Goal: Transaction & Acquisition: Purchase product/service

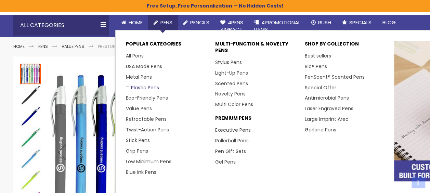
scroll to position [68, 0]
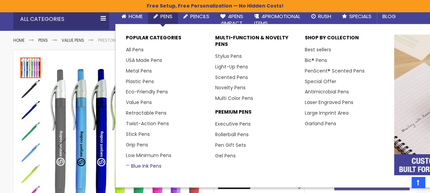
click at [145, 164] on link "Blue Ink Pens" at bounding box center [144, 166] width 36 height 7
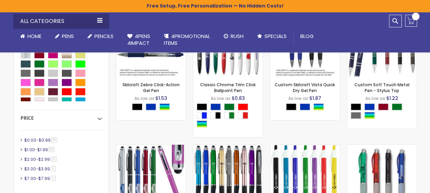
scroll to position [205, 0]
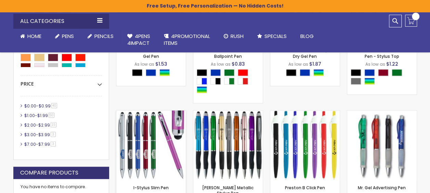
click at [168, 149] on img at bounding box center [151, 146] width 70 height 70
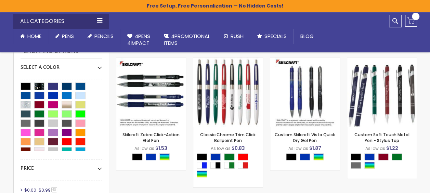
scroll to position [137, 0]
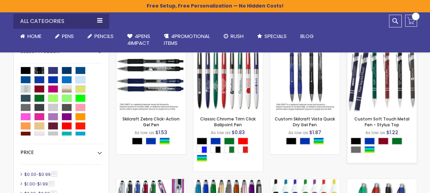
click at [382, 80] on img at bounding box center [383, 77] width 70 height 70
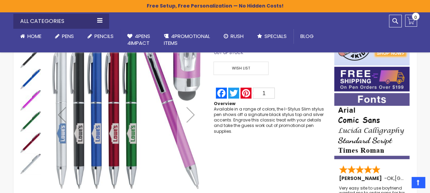
scroll to position [81, 0]
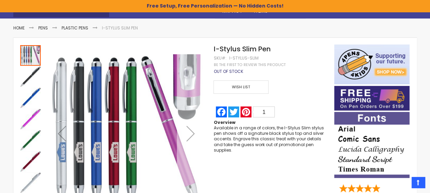
click at [190, 129] on div "Next" at bounding box center [190, 133] width 27 height 27
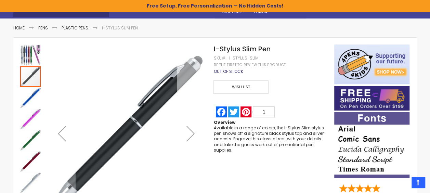
click at [190, 129] on div "Next" at bounding box center [190, 133] width 27 height 27
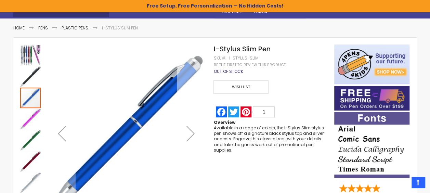
click at [190, 129] on div "Next" at bounding box center [190, 133] width 27 height 27
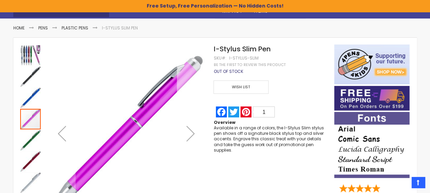
click at [190, 129] on div "Next" at bounding box center [190, 133] width 27 height 27
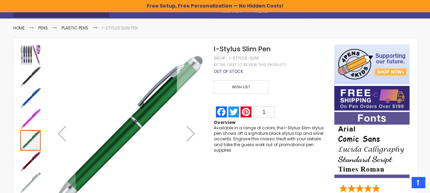
click at [190, 129] on div "Next" at bounding box center [190, 133] width 27 height 27
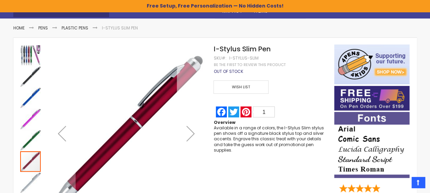
click at [190, 129] on div "Next" at bounding box center [190, 133] width 27 height 27
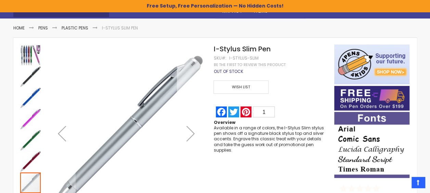
click at [192, 132] on div "Next" at bounding box center [190, 133] width 27 height 27
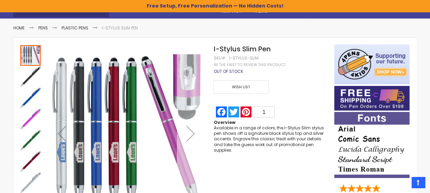
click at [188, 136] on div "Next" at bounding box center [190, 133] width 27 height 27
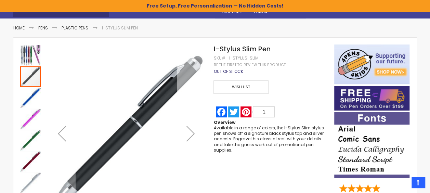
click at [188, 136] on div "Next" at bounding box center [190, 133] width 27 height 27
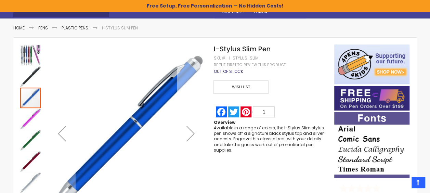
click at [188, 136] on div "Next" at bounding box center [190, 133] width 27 height 27
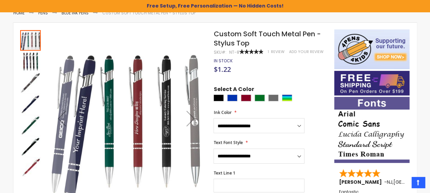
scroll to position [103, 0]
